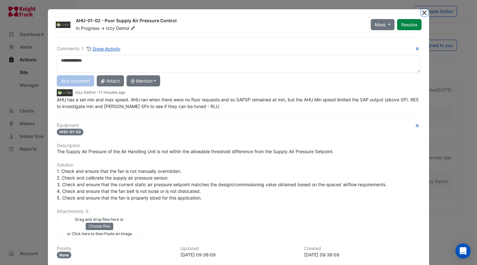
click at [422, 12] on button "Close" at bounding box center [424, 12] width 7 height 7
